Goal: Information Seeking & Learning: Understand process/instructions

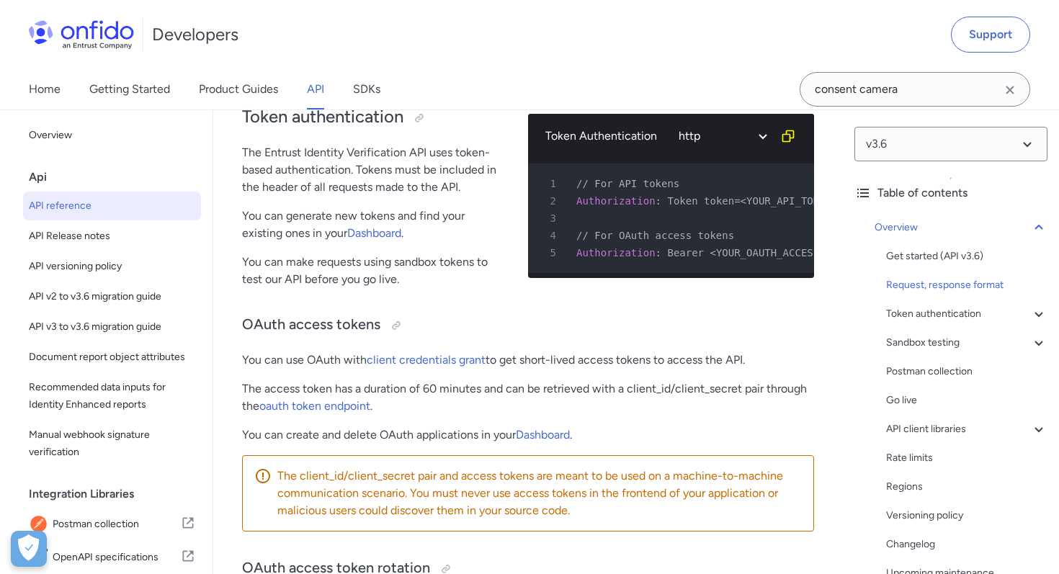
scroll to position [653, 0]
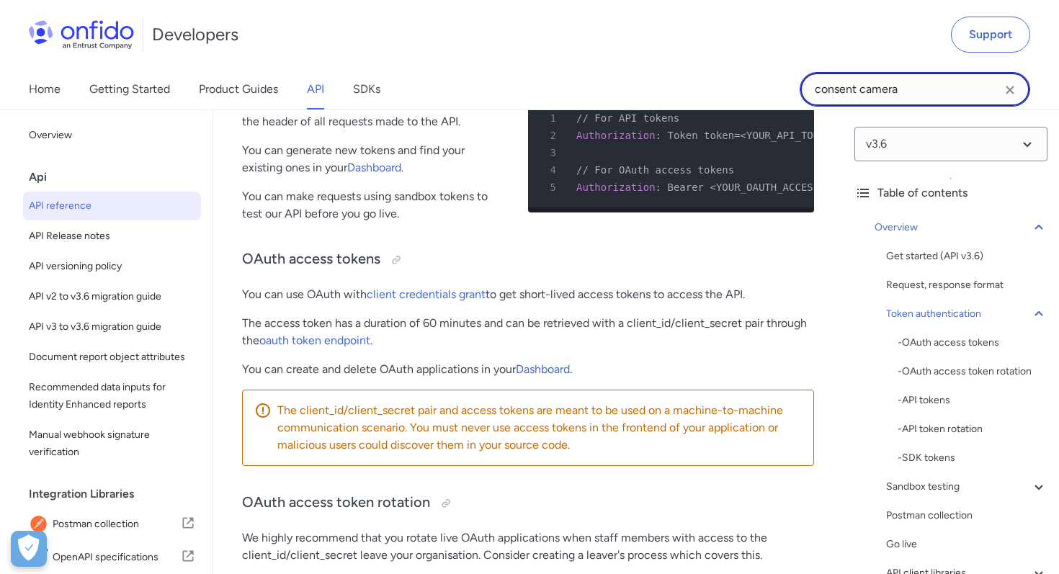
click at [882, 89] on input "consent camera" at bounding box center [915, 89] width 230 height 35
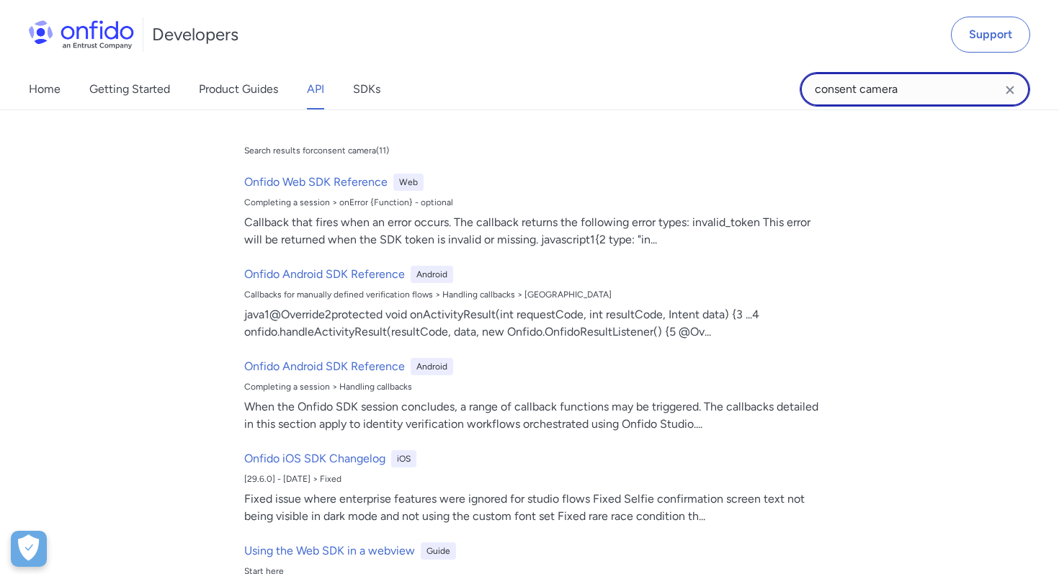
click at [882, 89] on input "consent camera" at bounding box center [915, 89] width 230 height 35
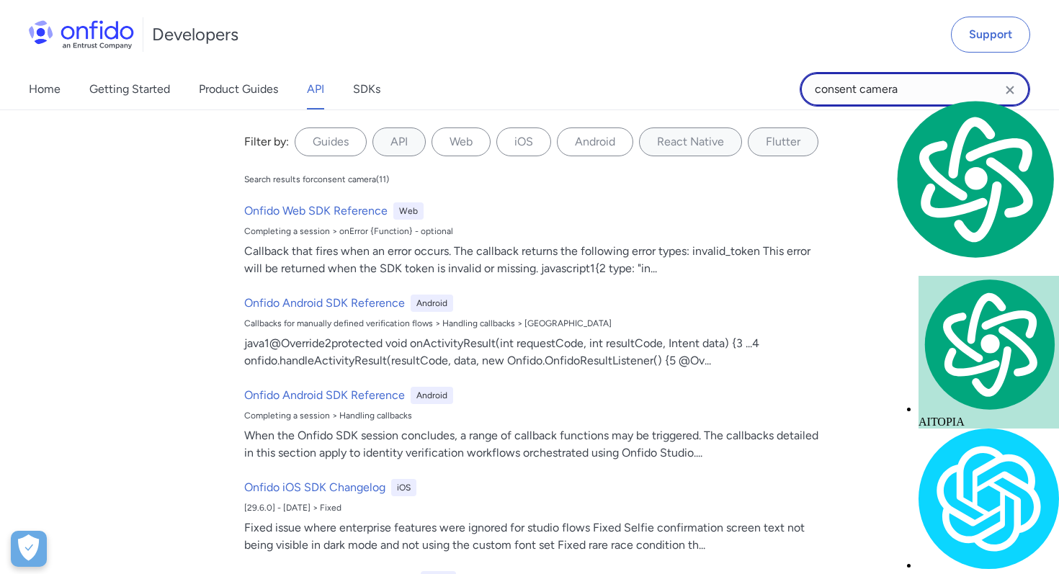
click at [882, 89] on input "consent camera" at bounding box center [915, 89] width 230 height 35
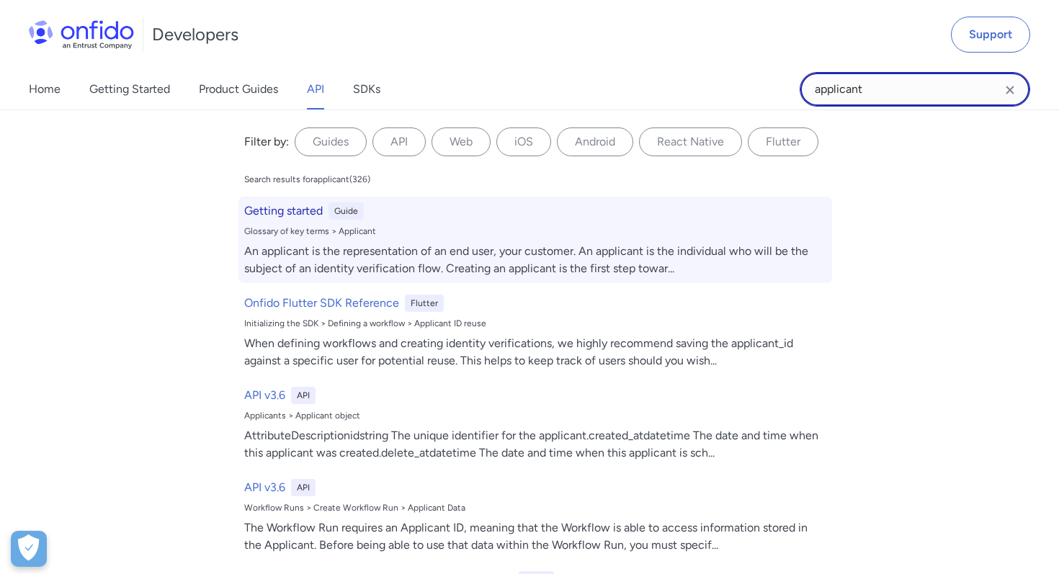
type input "applicant"
click at [263, 211] on h6 "Getting started" at bounding box center [283, 210] width 79 height 17
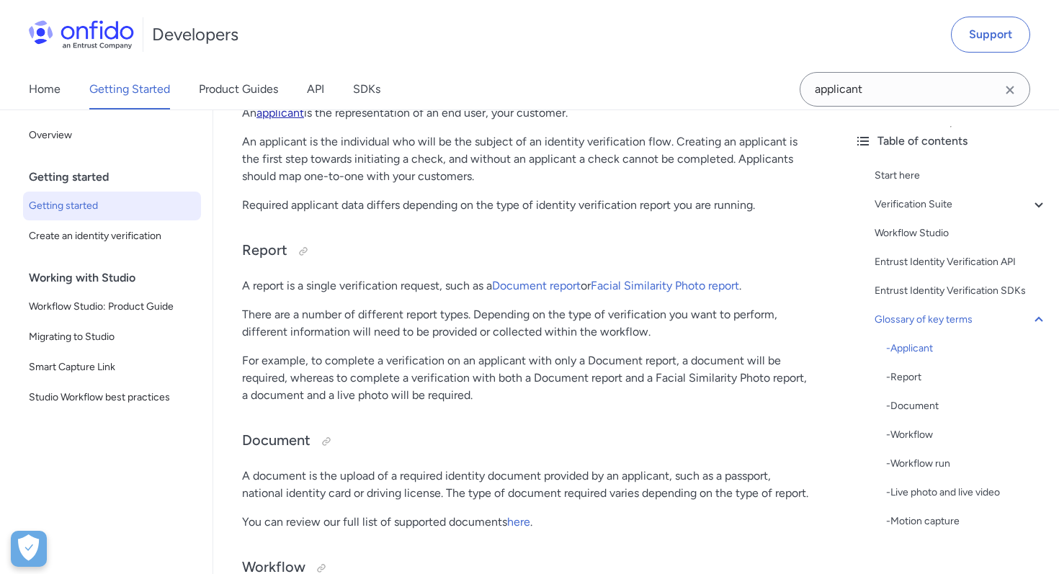
click at [290, 120] on link "applicant" at bounding box center [280, 113] width 48 height 14
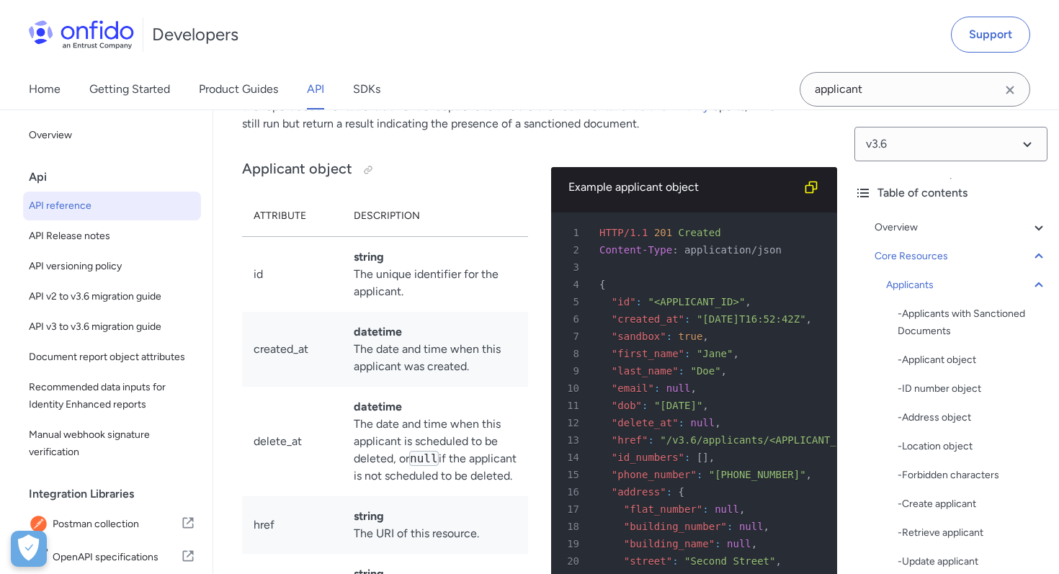
scroll to position [16618, 0]
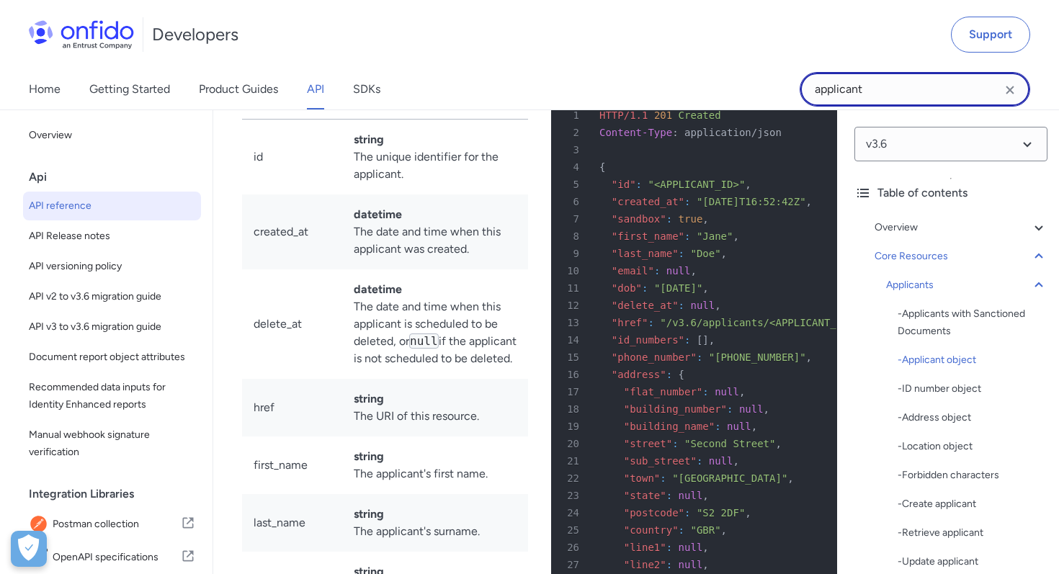
click at [854, 90] on input "applicant" at bounding box center [915, 89] width 230 height 35
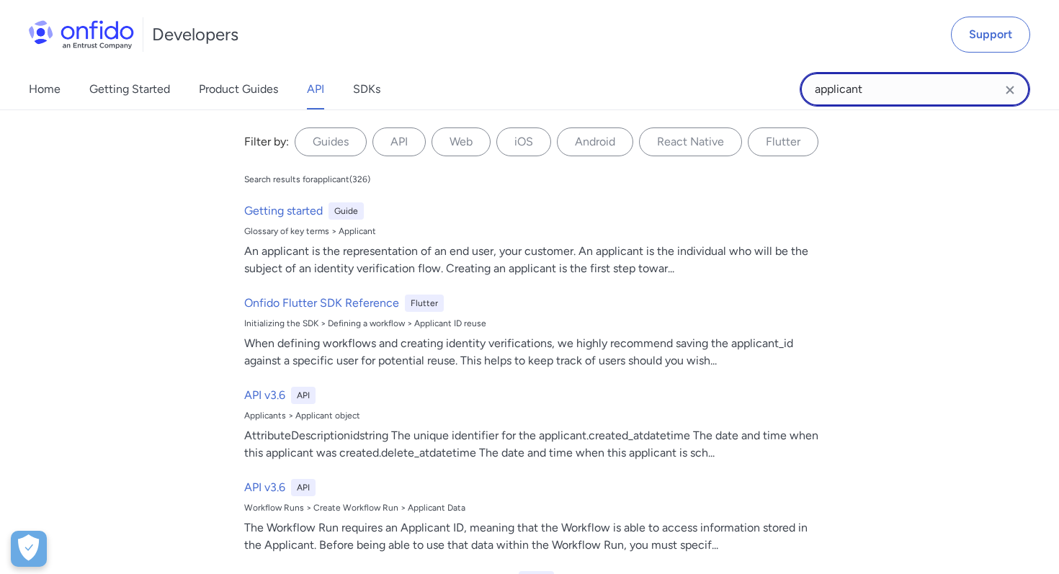
click at [854, 90] on input "applicant" at bounding box center [915, 89] width 230 height 35
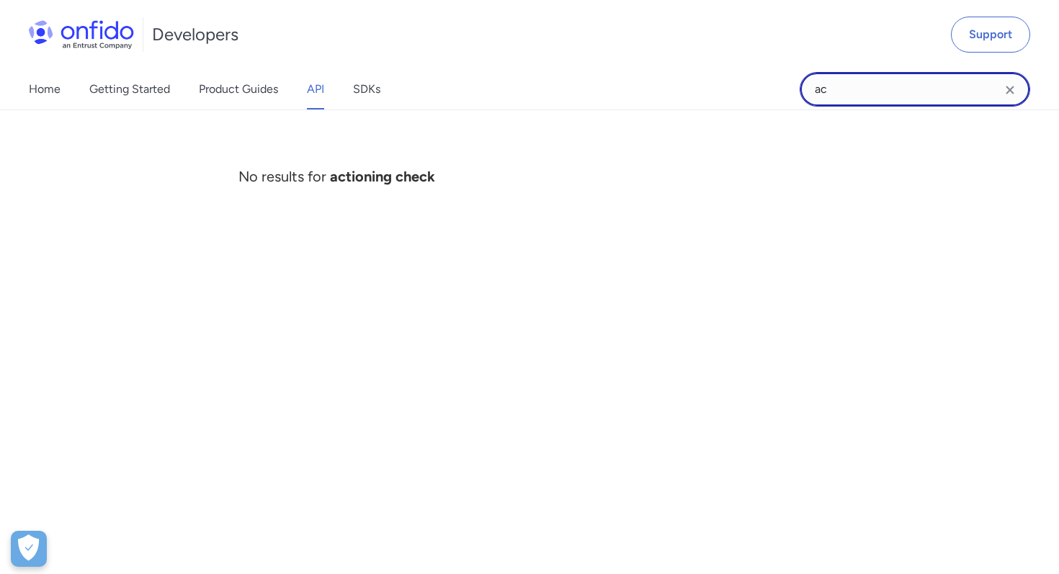
type input "a"
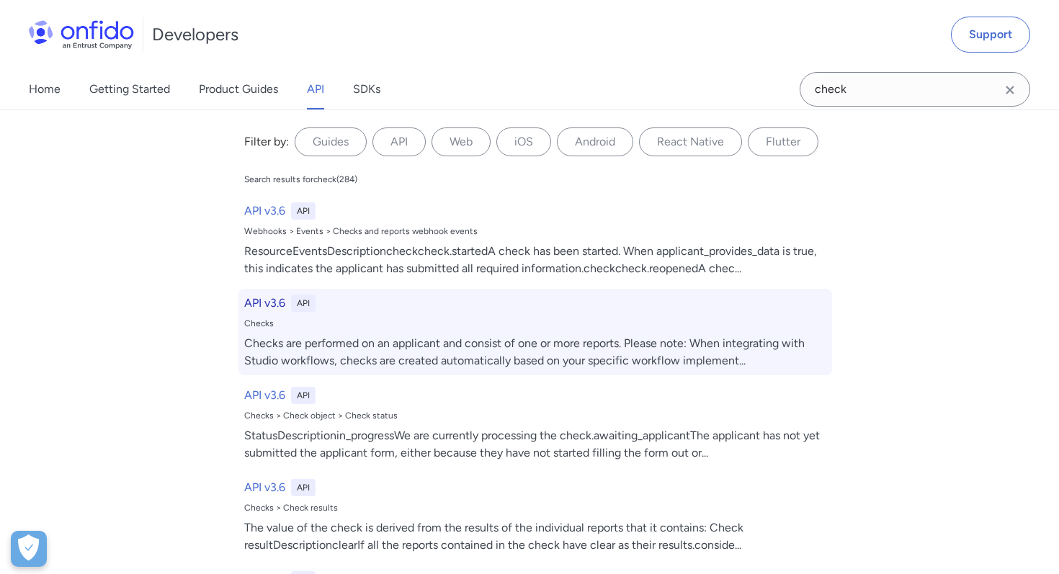
click at [264, 298] on h6 "API v3.6" at bounding box center [264, 303] width 41 height 17
click at [266, 302] on h6 "API v3.6" at bounding box center [264, 303] width 41 height 17
click at [274, 303] on h6 "API v3.6" at bounding box center [264, 303] width 41 height 17
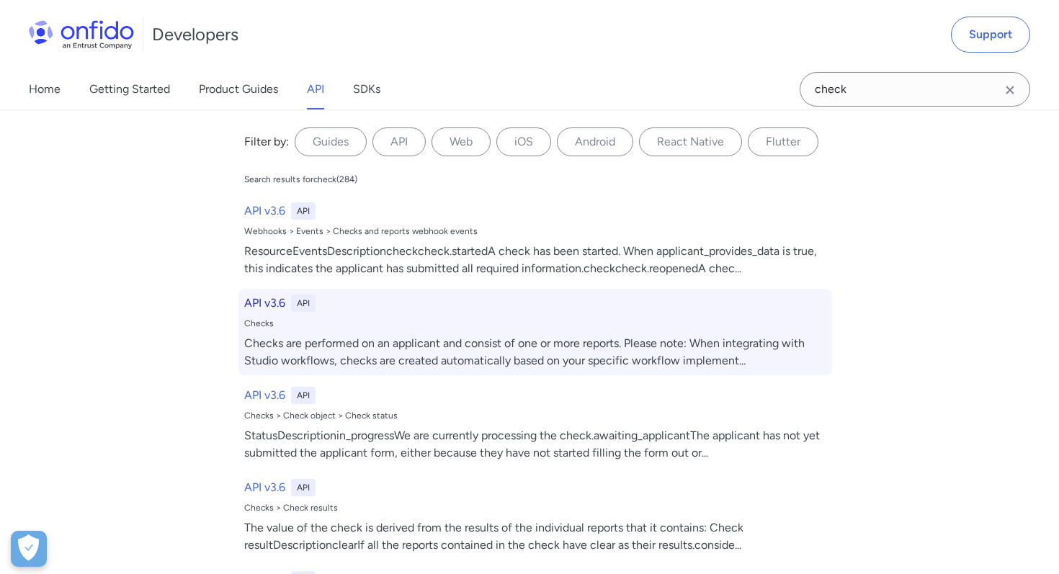
click at [266, 305] on h6 "API v3.6" at bounding box center [264, 303] width 41 height 17
click at [270, 295] on h6 "API v3.6" at bounding box center [264, 303] width 41 height 17
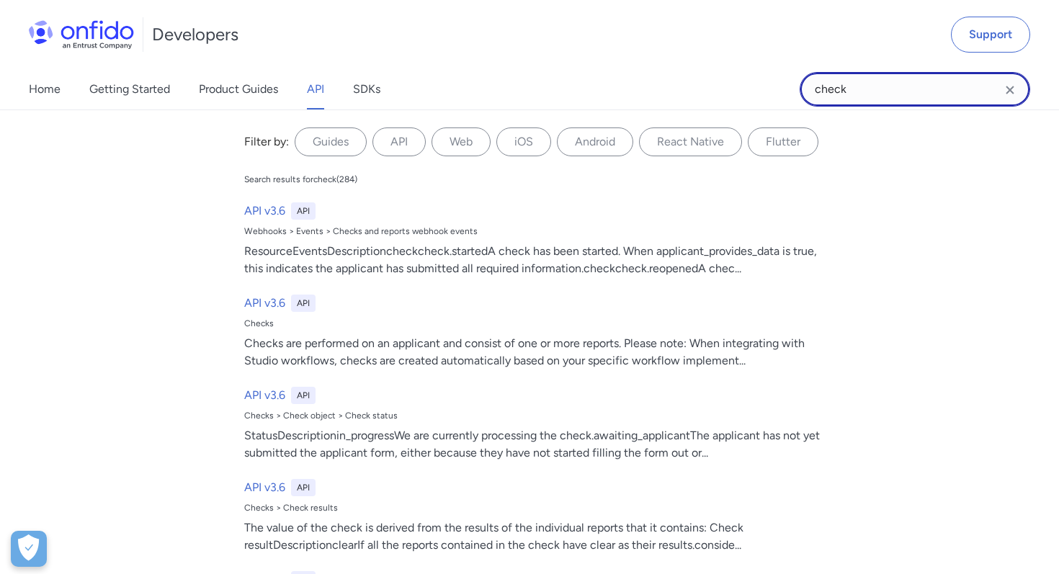
click at [867, 88] on input "check" at bounding box center [915, 89] width 230 height 35
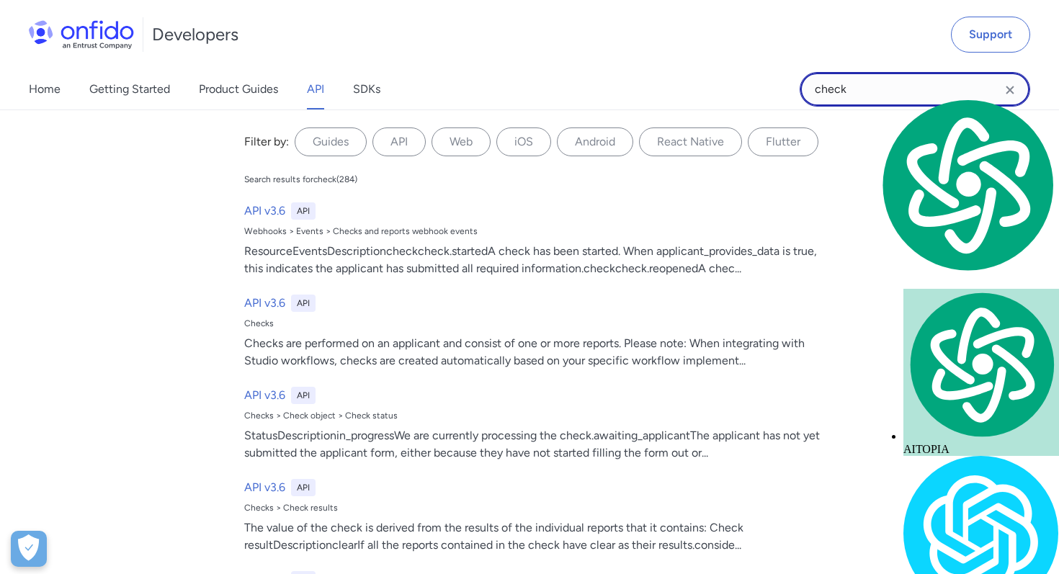
click at [856, 84] on input "check" at bounding box center [915, 89] width 230 height 35
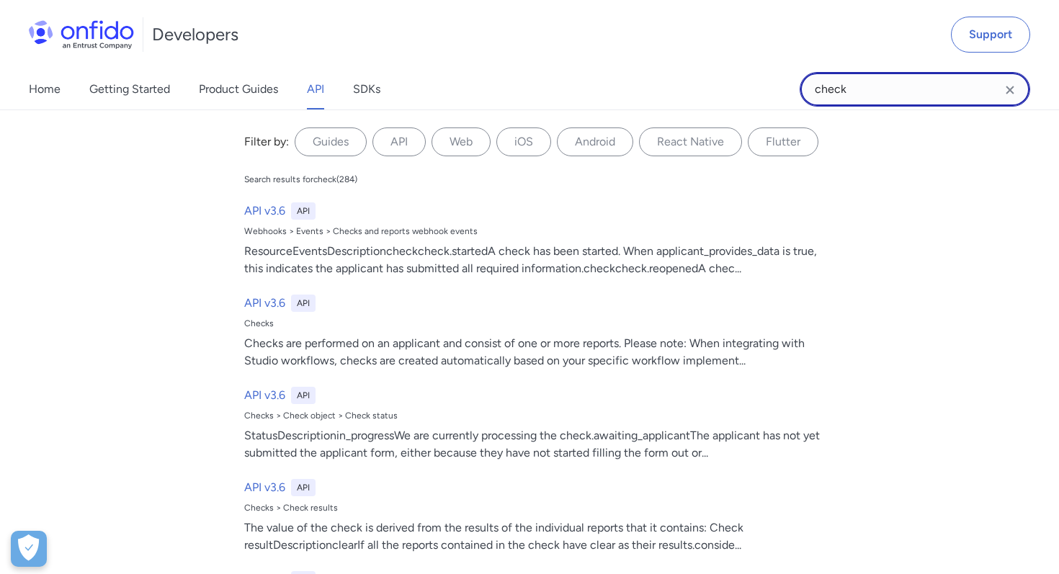
click at [815, 95] on input "check" at bounding box center [915, 89] width 230 height 35
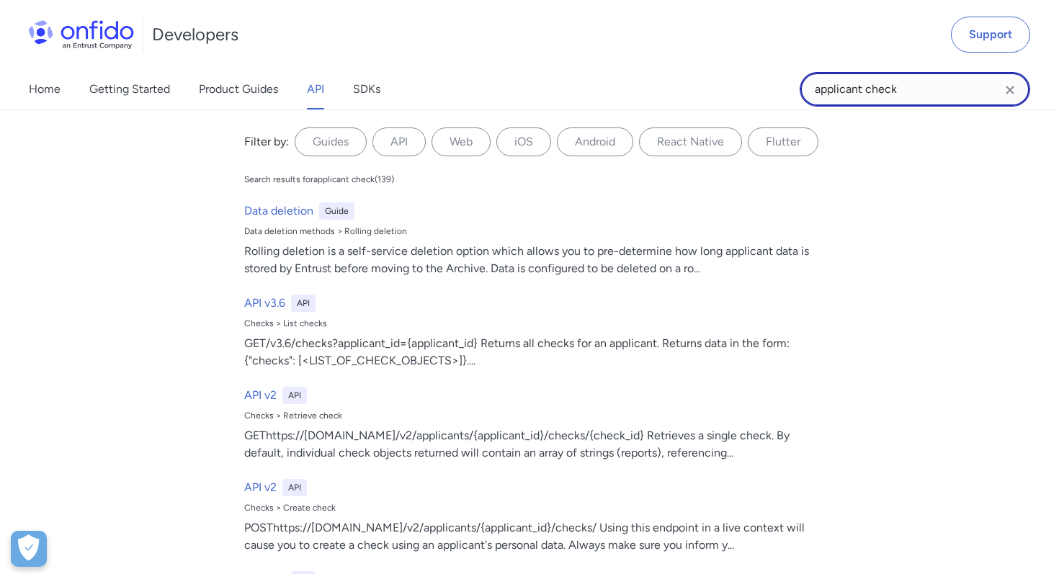
click at [879, 86] on input "applicant check" at bounding box center [915, 89] width 230 height 35
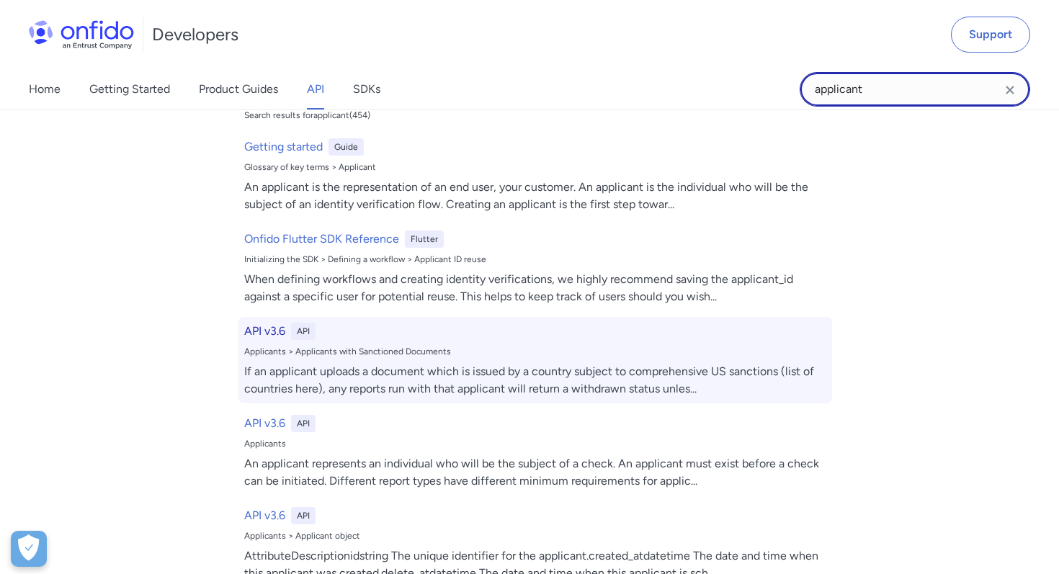
scroll to position [65, 0]
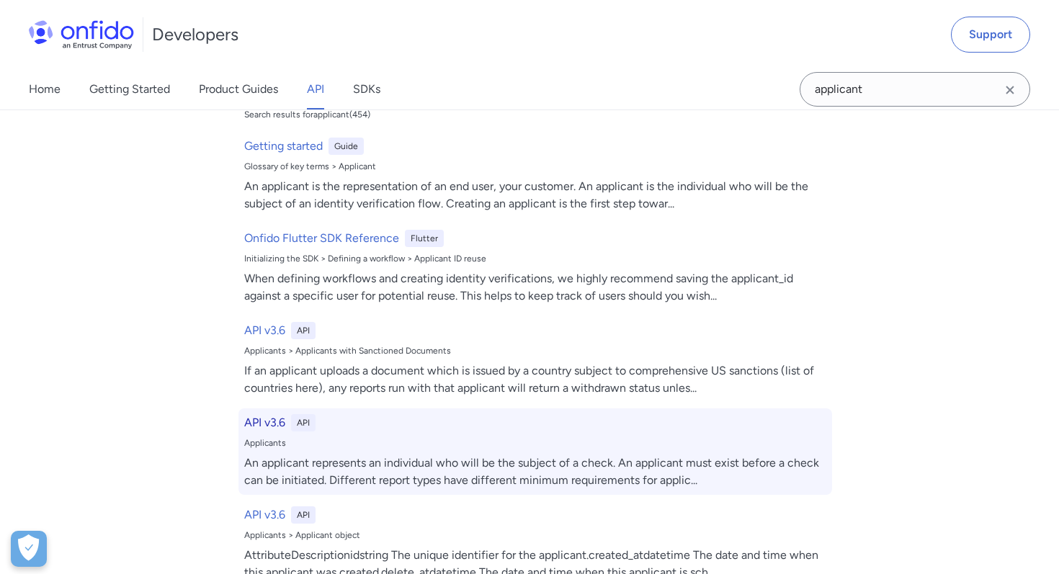
click at [269, 421] on h6 "API v3.6" at bounding box center [264, 422] width 41 height 17
click at [265, 421] on h6 "API v3.6" at bounding box center [264, 422] width 41 height 17
click at [271, 422] on h6 "API v3.6" at bounding box center [264, 422] width 41 height 17
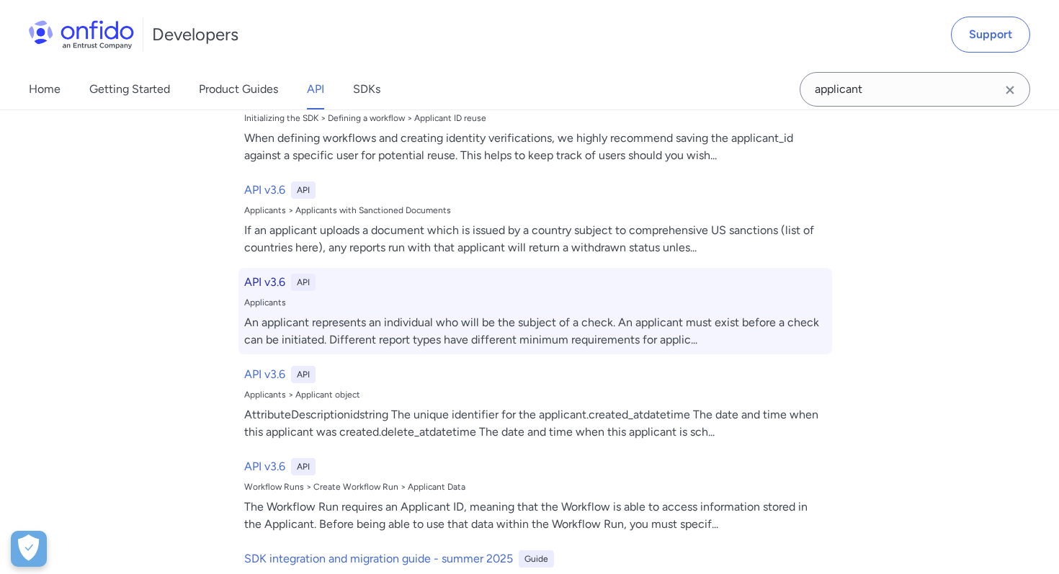
scroll to position [184, 0]
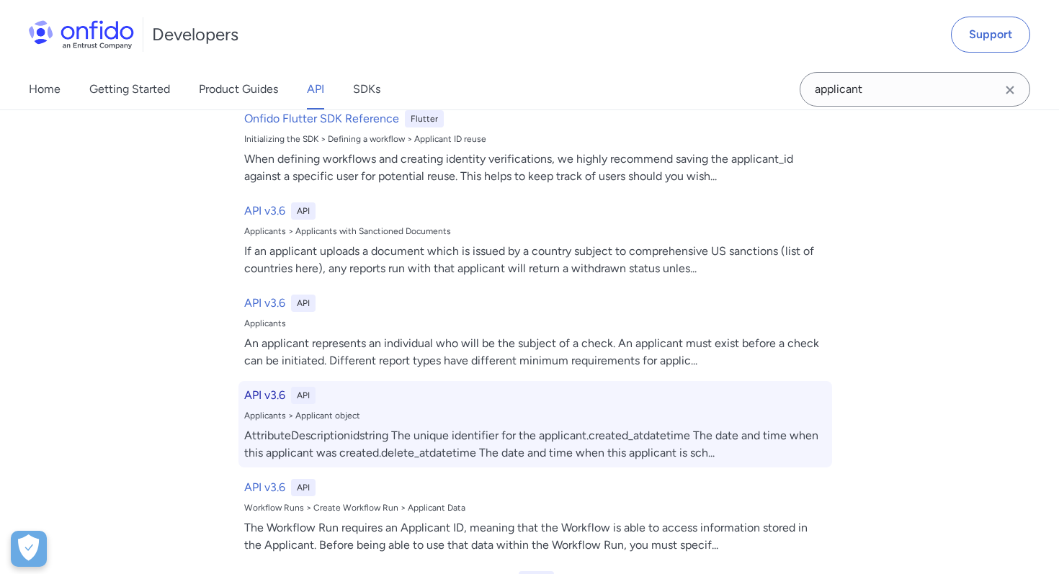
click at [276, 400] on h6 "API v3.6" at bounding box center [264, 395] width 41 height 17
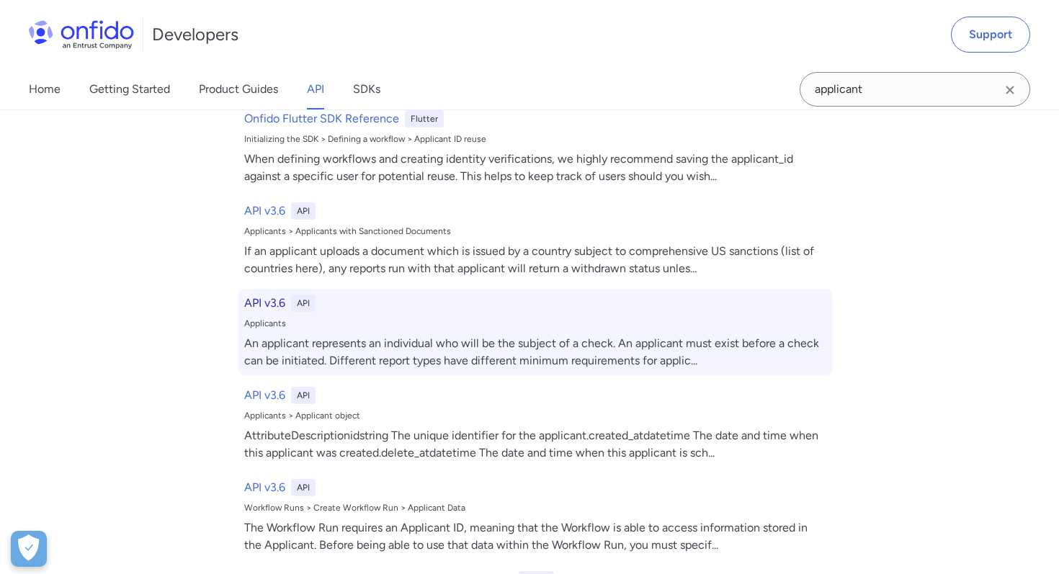
click at [264, 304] on h6 "API v3.6" at bounding box center [264, 303] width 41 height 17
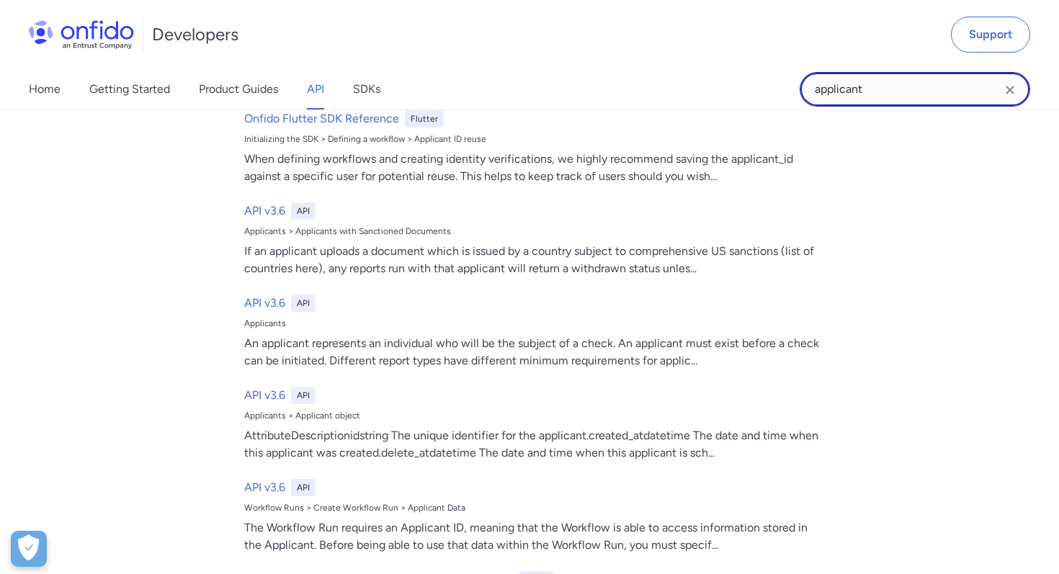
click at [868, 86] on input "applicant" at bounding box center [915, 89] width 230 height 35
click at [837, 84] on input "applicant" at bounding box center [915, 89] width 230 height 35
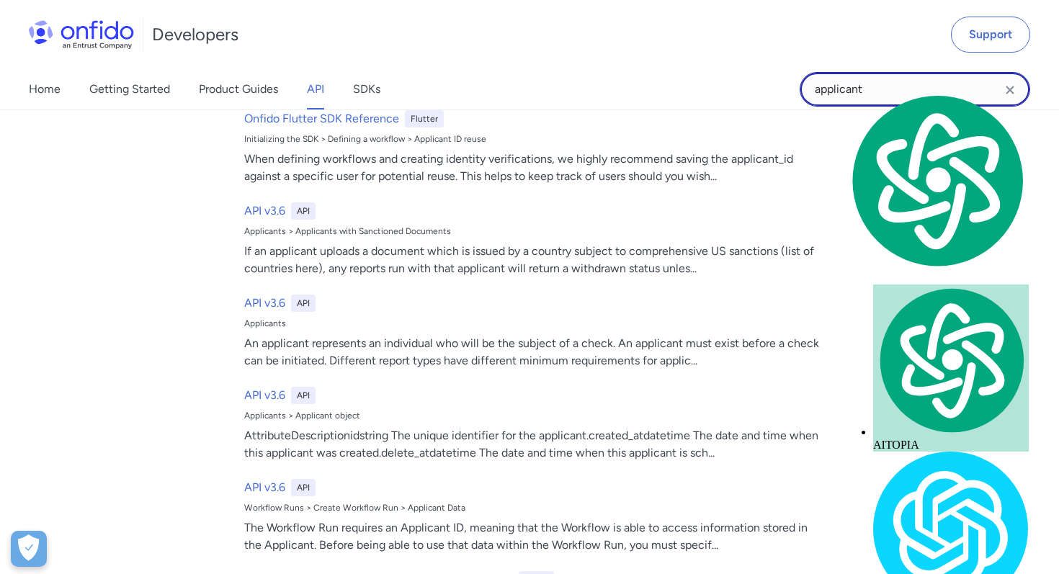
click at [837, 84] on input "applicant" at bounding box center [915, 89] width 230 height 35
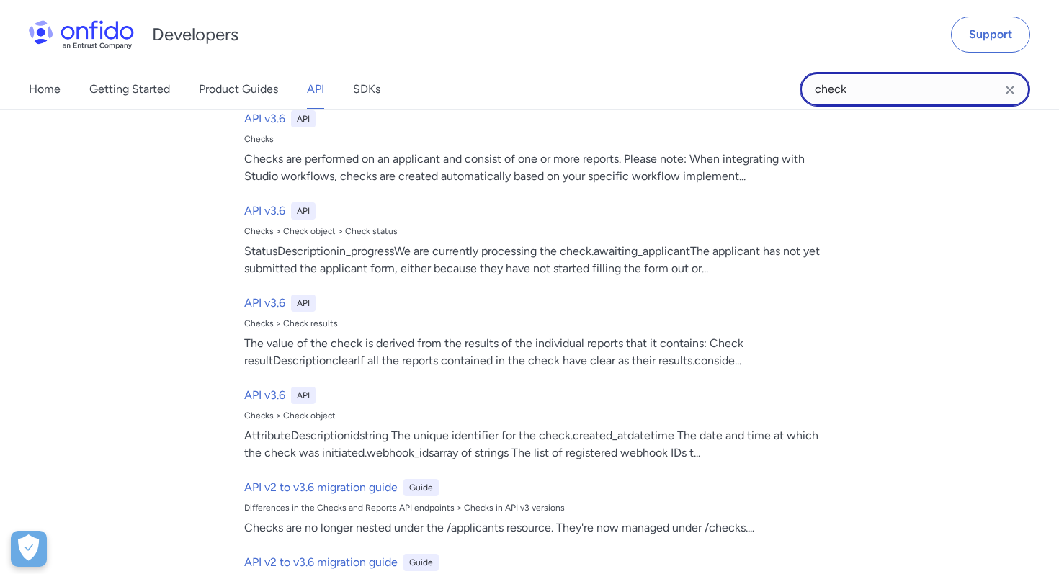
type input "check"
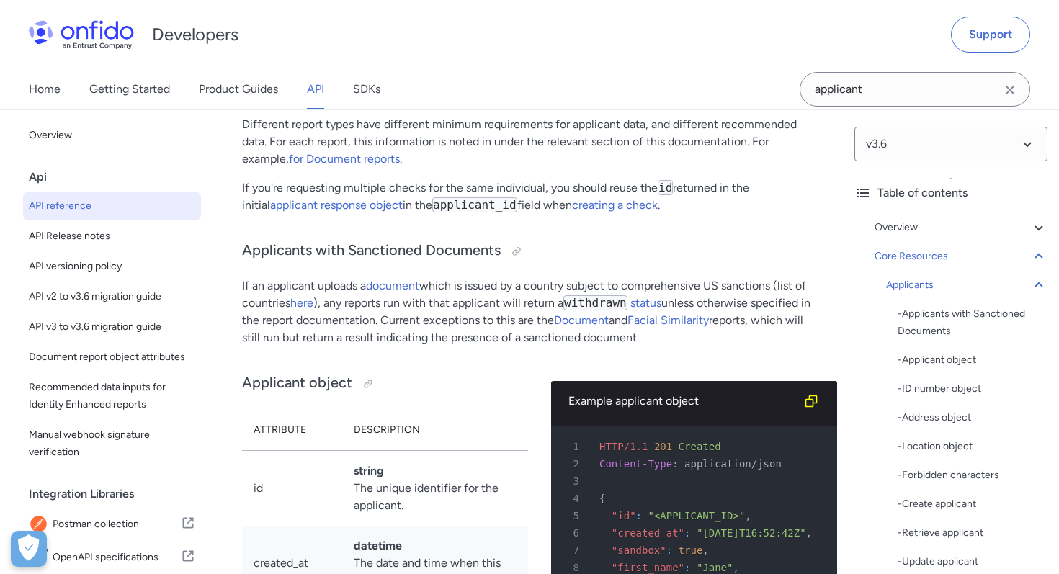
click at [599, 85] on link "a check" at bounding box center [588, 78] width 40 height 14
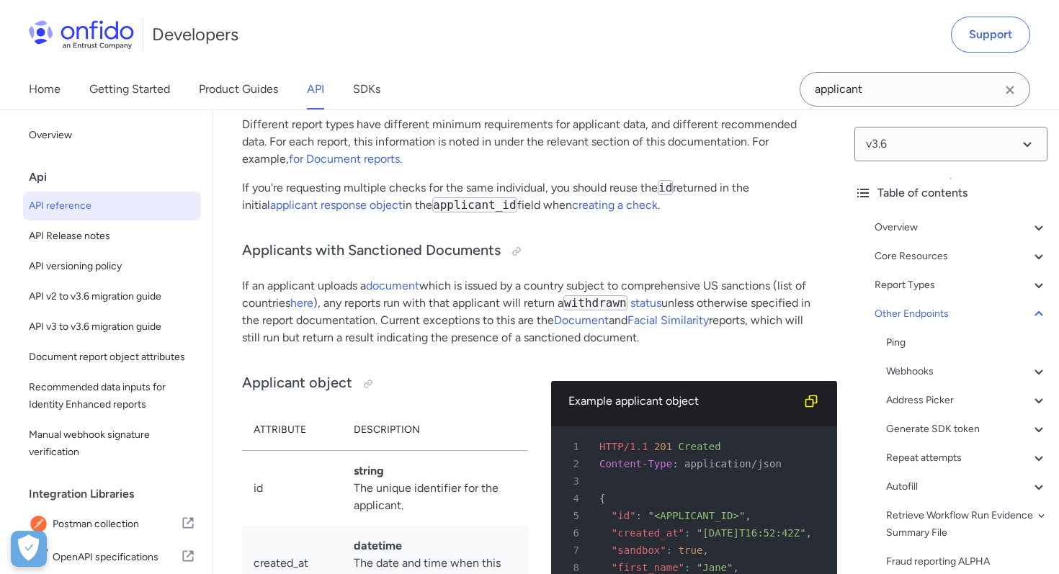
scroll to position [158868, 0]
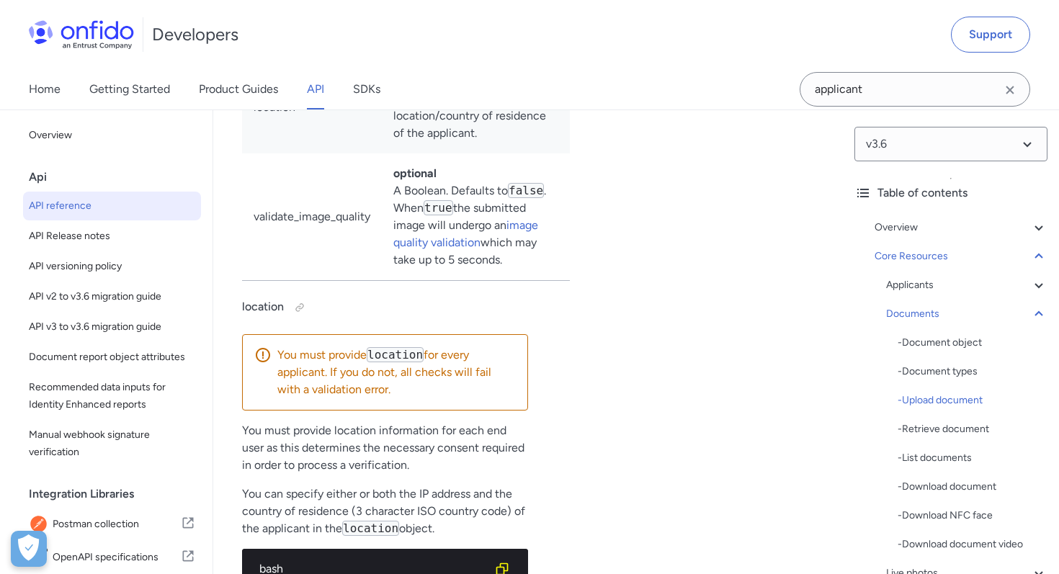
scroll to position [28722, 0]
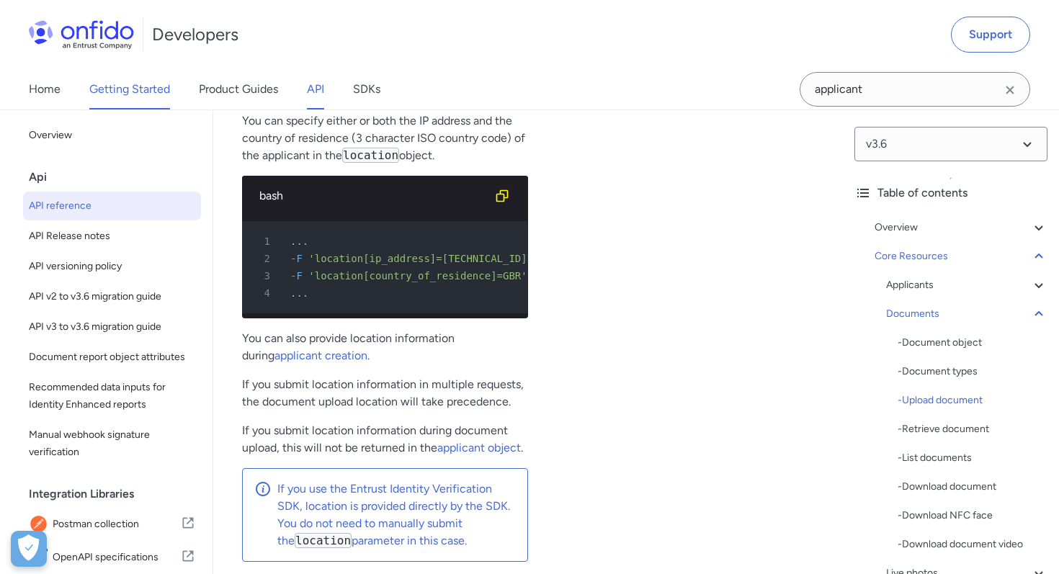
click at [134, 93] on link "Getting Started" at bounding box center [129, 89] width 81 height 40
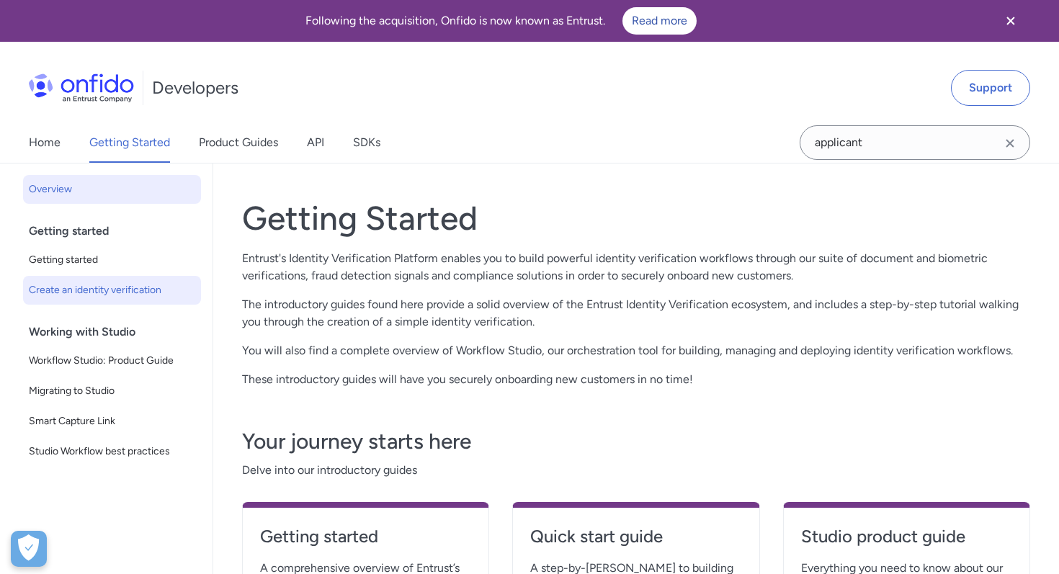
click at [133, 294] on span "Create an identity verification" at bounding box center [112, 290] width 166 height 17
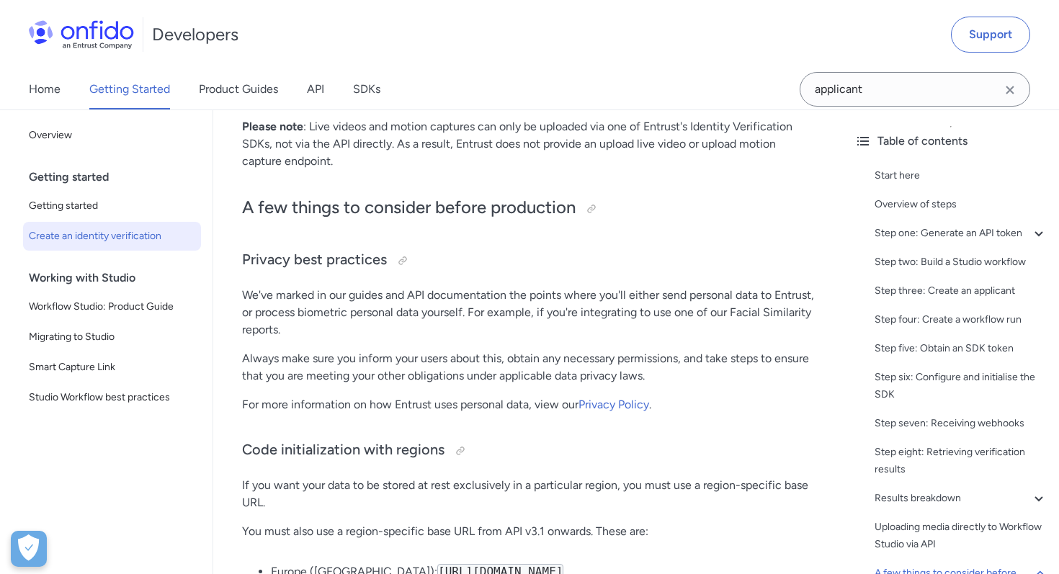
scroll to position [7019, 0]
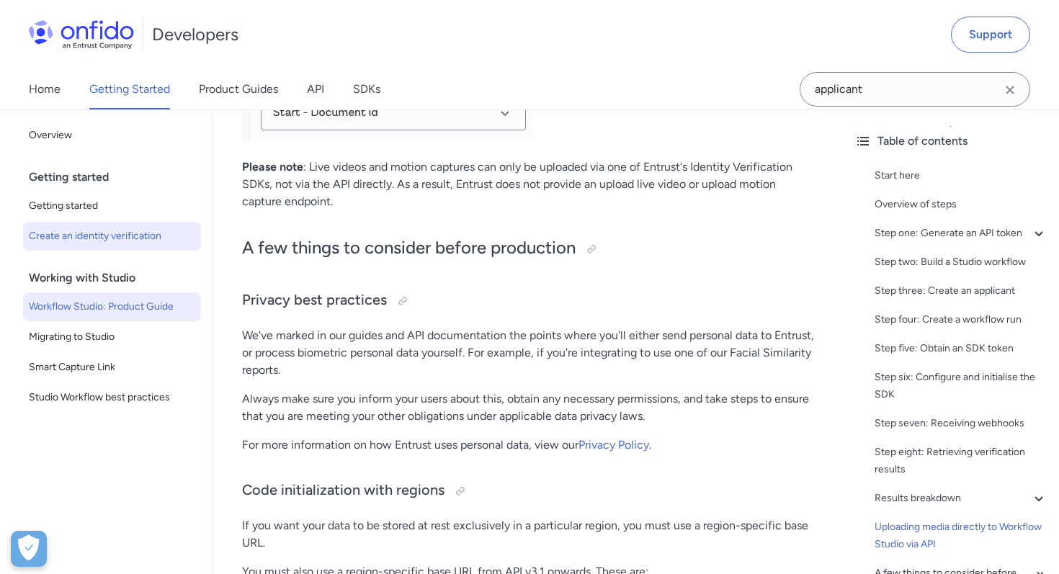
click at [153, 294] on link "Workflow Studio: Product Guide" at bounding box center [112, 306] width 178 height 29
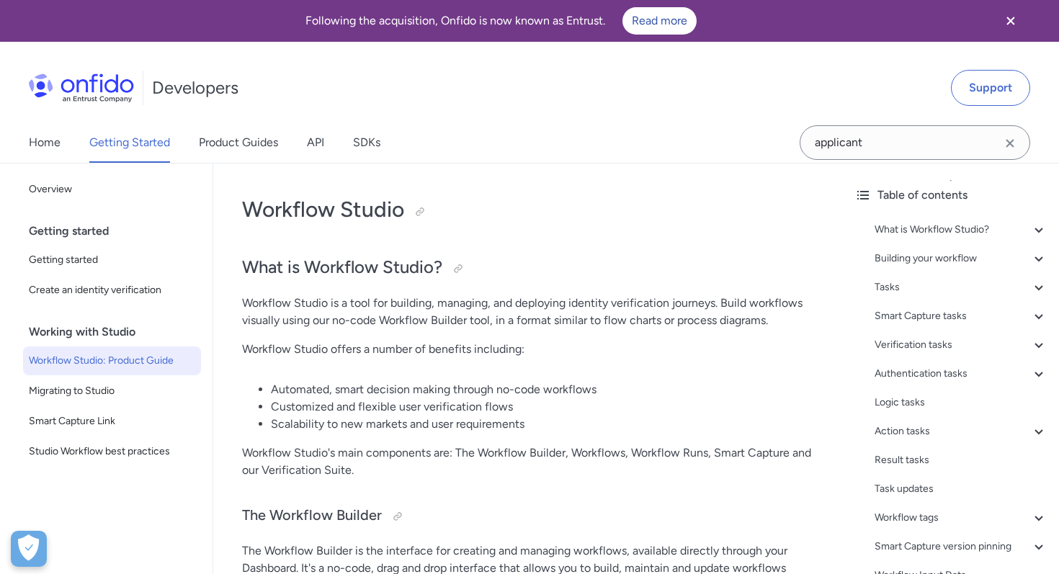
scroll to position [268, 0]
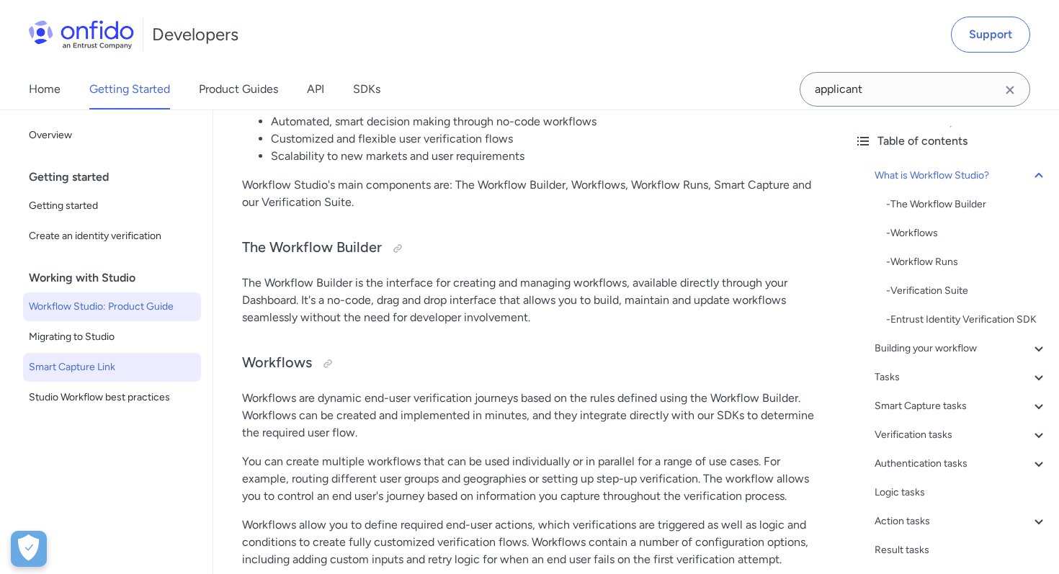
click at [157, 359] on span "Smart Capture Link" at bounding box center [112, 367] width 166 height 17
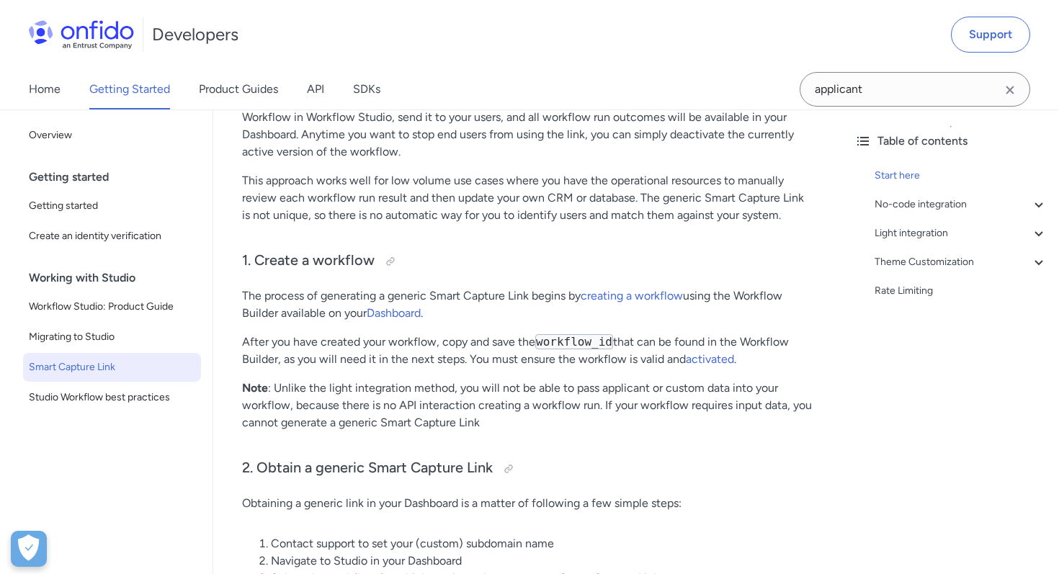
scroll to position [623, 0]
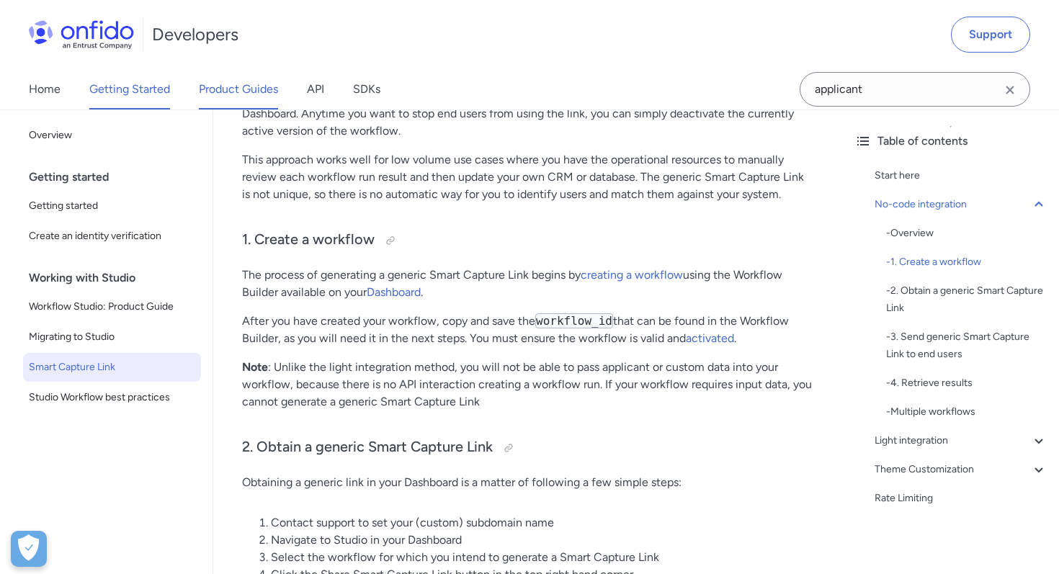
click at [230, 81] on link "Product Guides" at bounding box center [238, 89] width 79 height 40
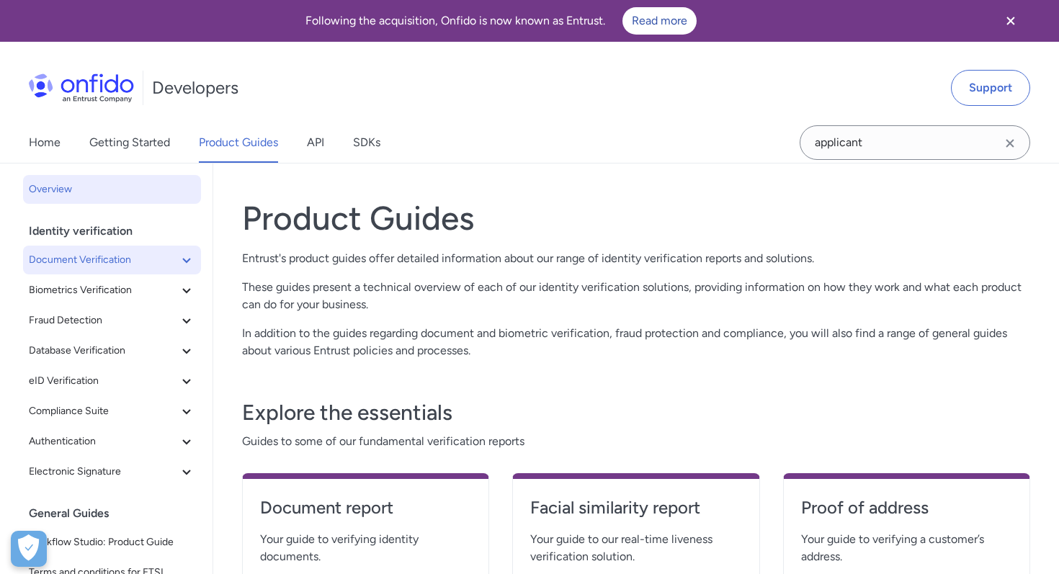
click at [109, 263] on span "Document Verification" at bounding box center [103, 259] width 149 height 17
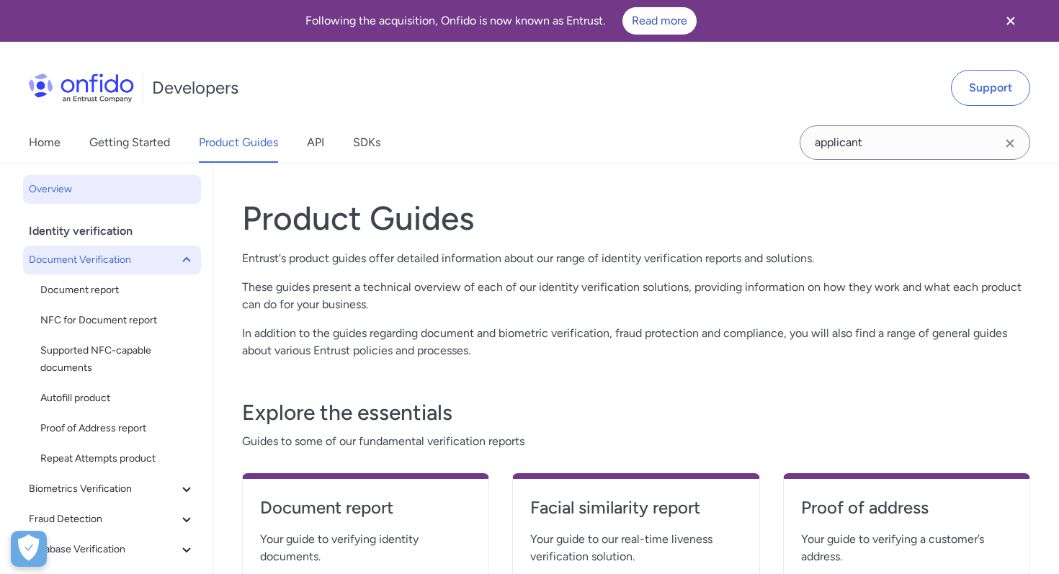
click at [124, 265] on span "Document Verification" at bounding box center [103, 259] width 149 height 17
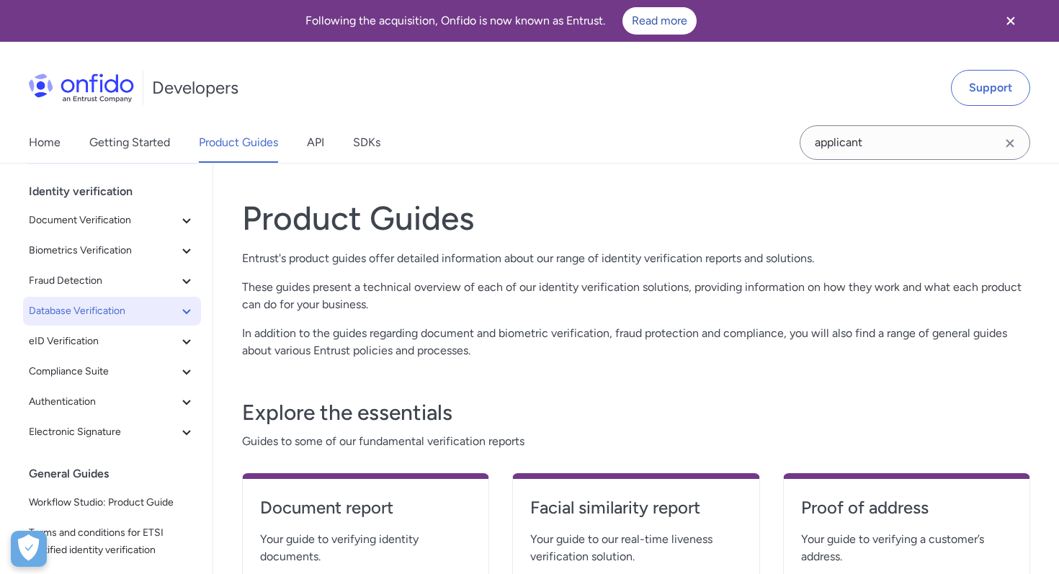
scroll to position [41, 0]
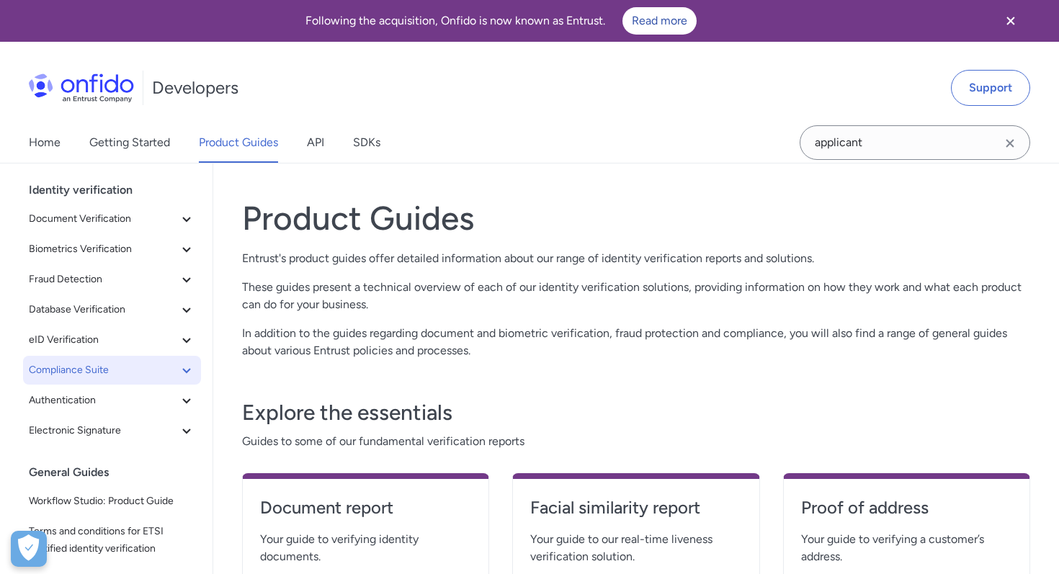
click at [137, 364] on span "Compliance Suite" at bounding box center [103, 370] width 149 height 17
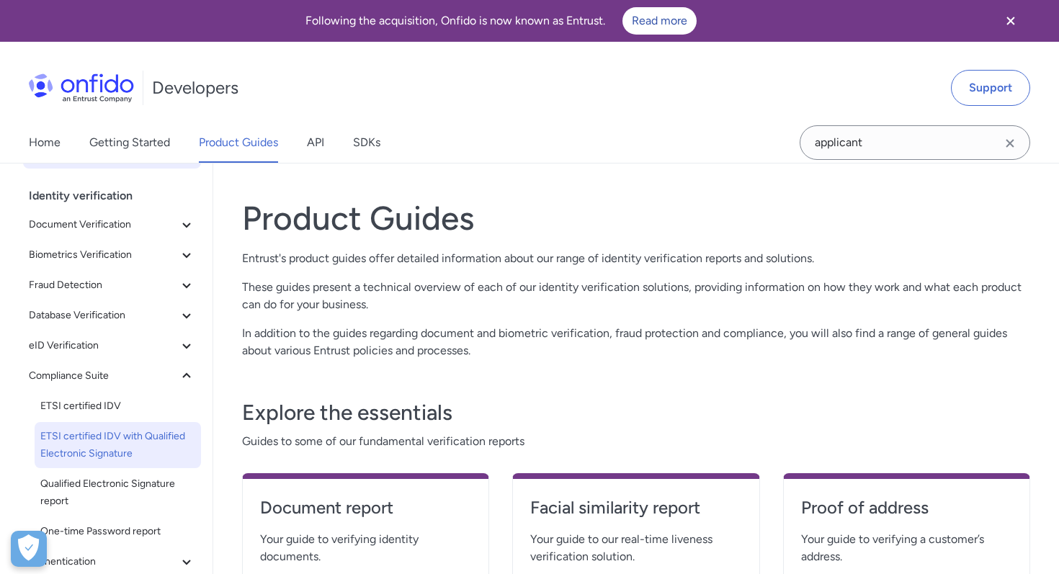
scroll to position [0, 0]
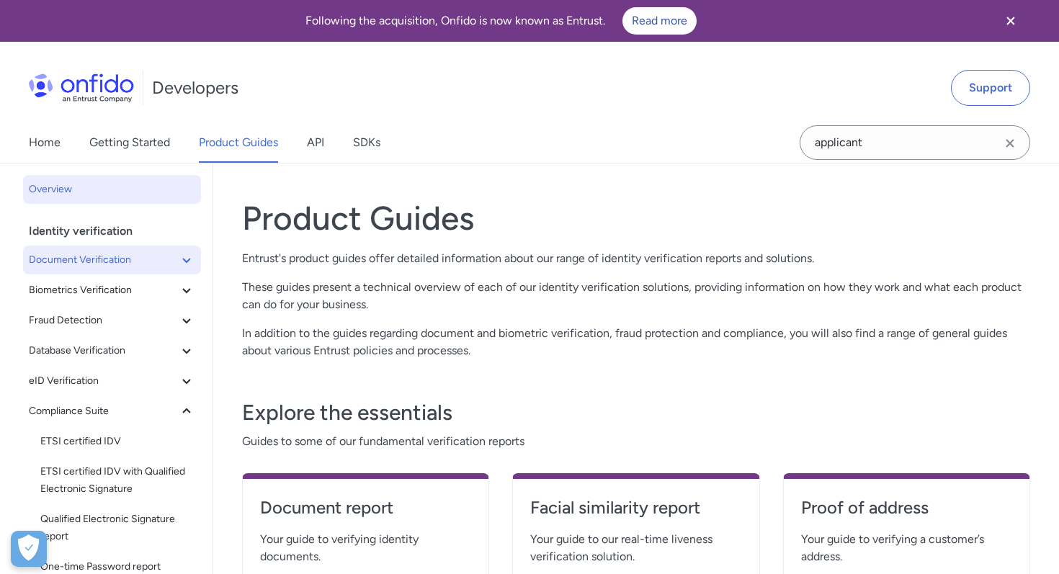
click at [113, 270] on button "Document Verification" at bounding box center [112, 260] width 178 height 29
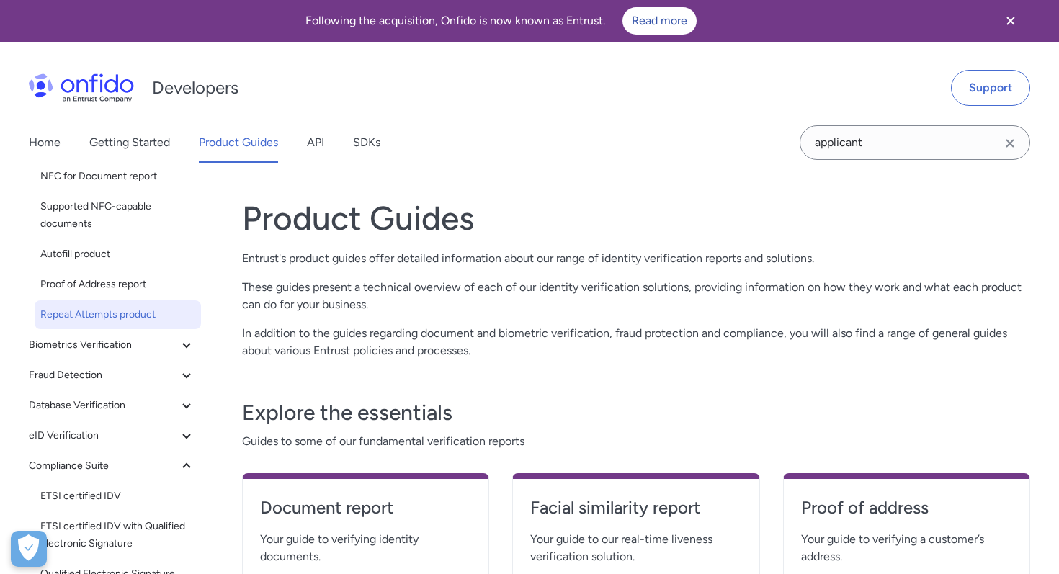
scroll to position [185, 0]
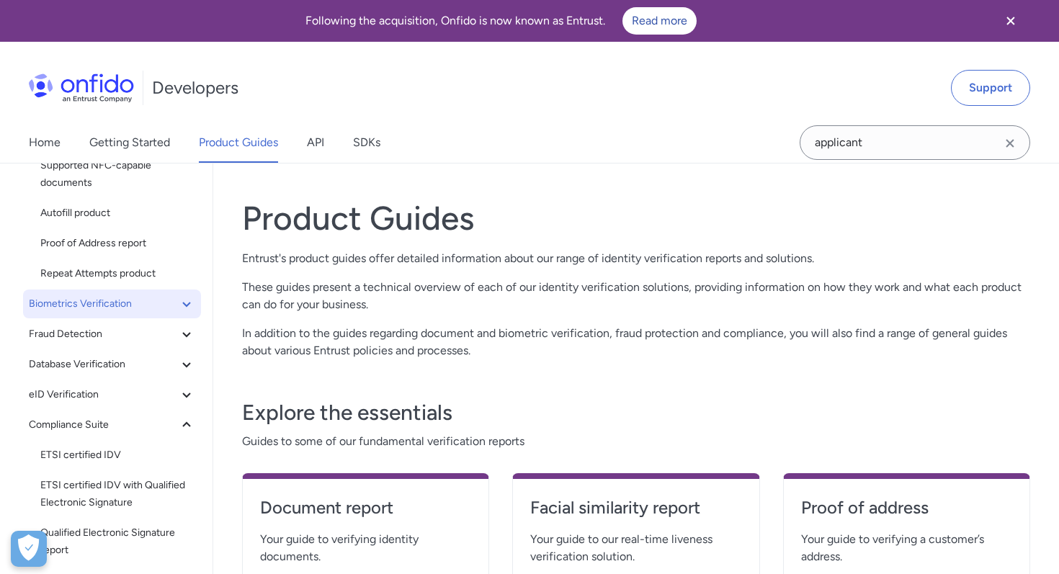
click at [135, 315] on button "Biometrics Verification" at bounding box center [112, 304] width 178 height 29
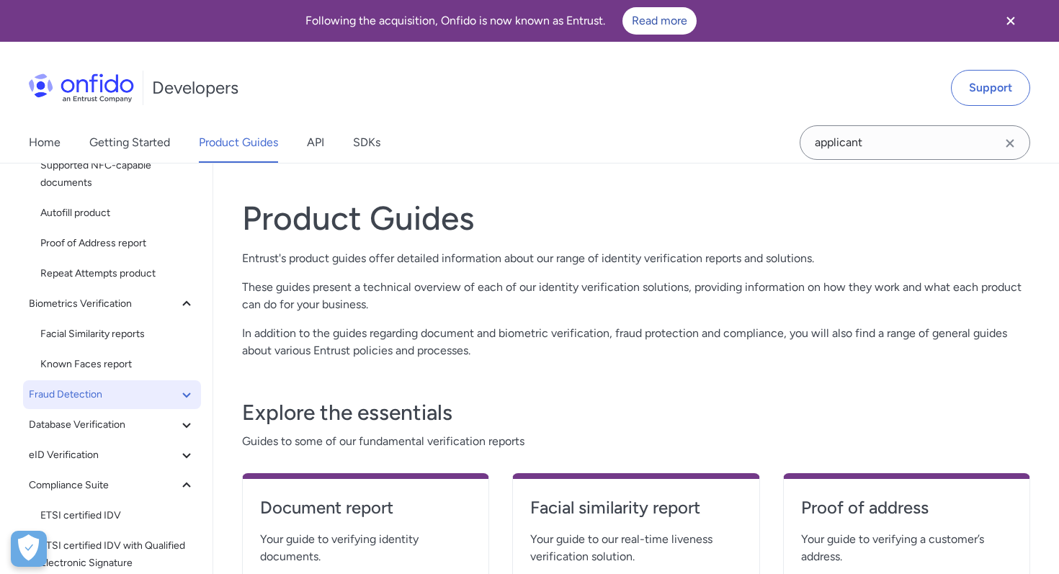
click at [135, 384] on button "Fraud Detection" at bounding box center [112, 394] width 178 height 29
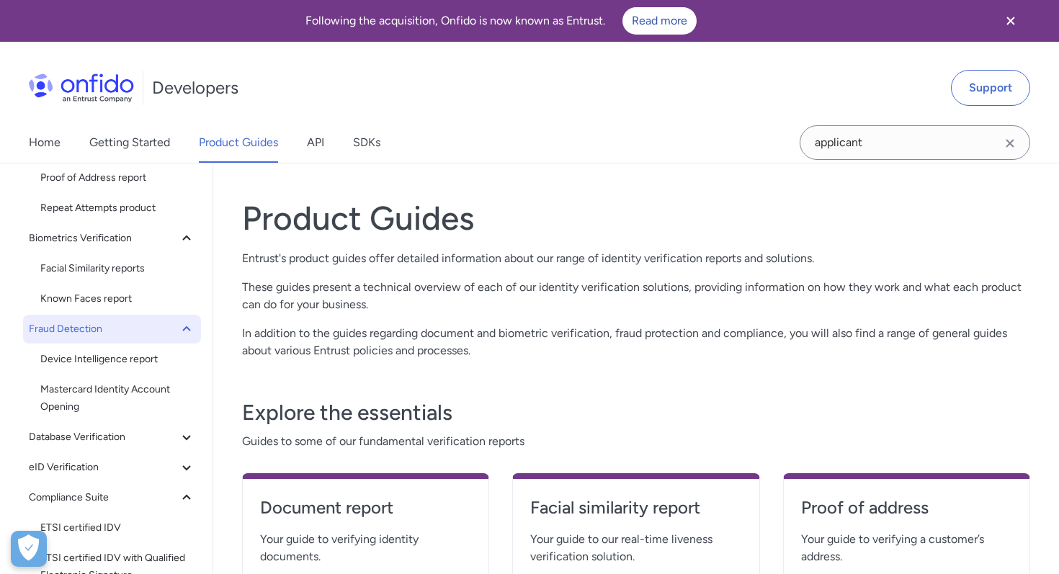
scroll to position [344, 0]
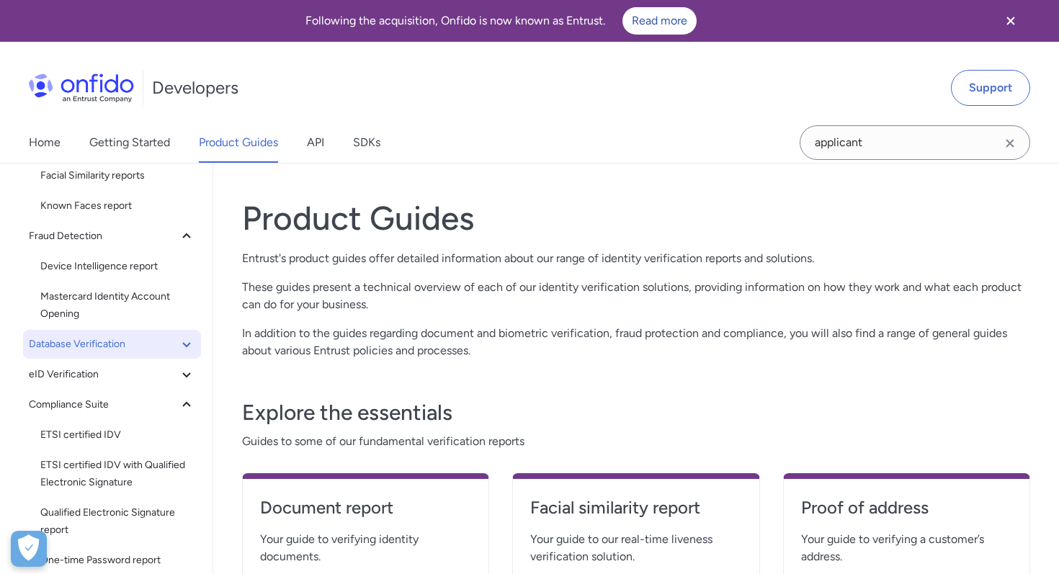
click at [133, 346] on span "Database Verification" at bounding box center [103, 344] width 149 height 17
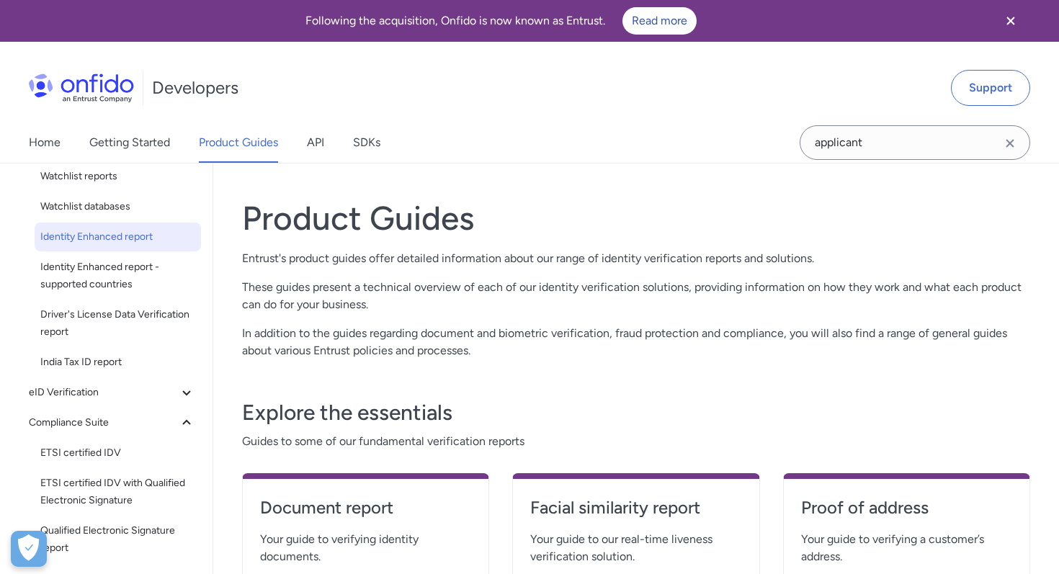
scroll to position [550, 0]
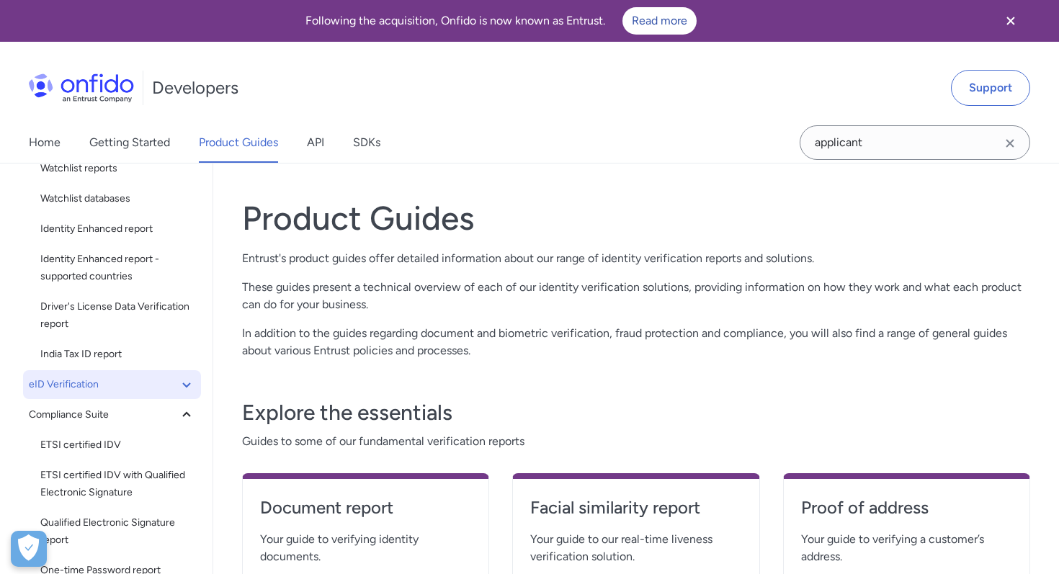
click at [133, 388] on span "eID Verification" at bounding box center [103, 384] width 149 height 17
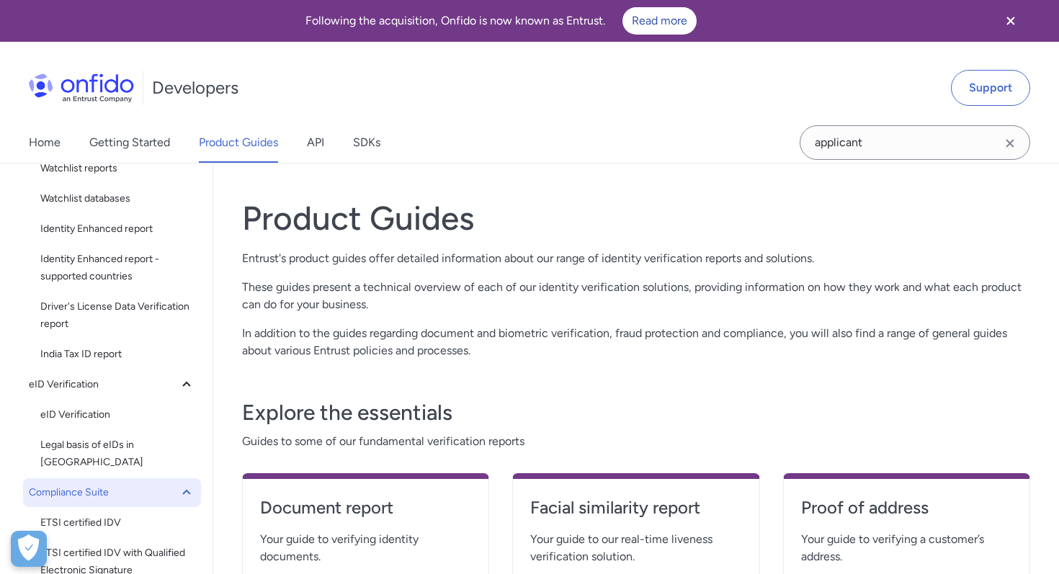
click at [133, 484] on span "Compliance Suite" at bounding box center [103, 492] width 149 height 17
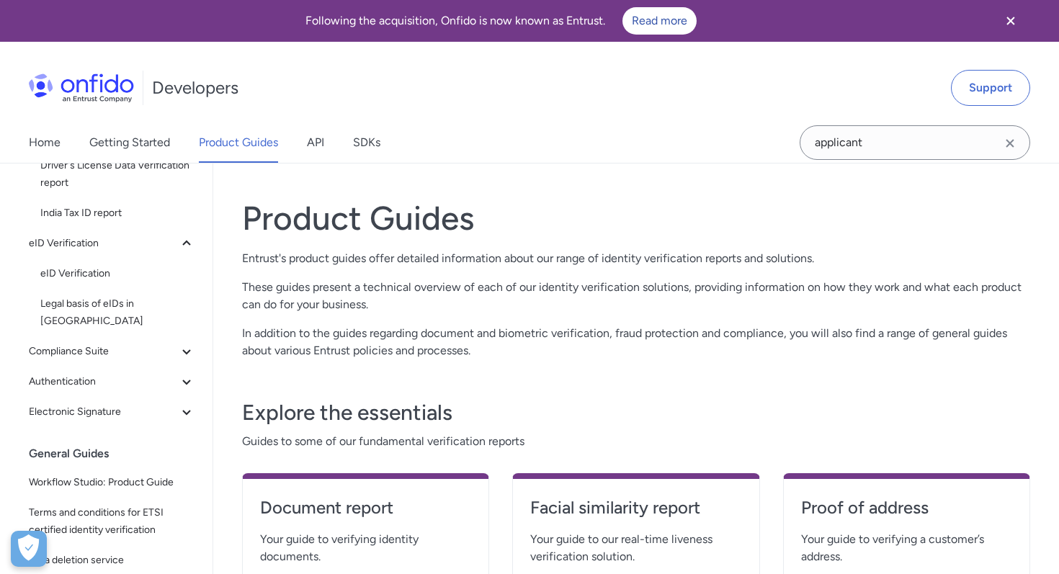
scroll to position [833, 0]
